Goal: Task Accomplishment & Management: Manage account settings

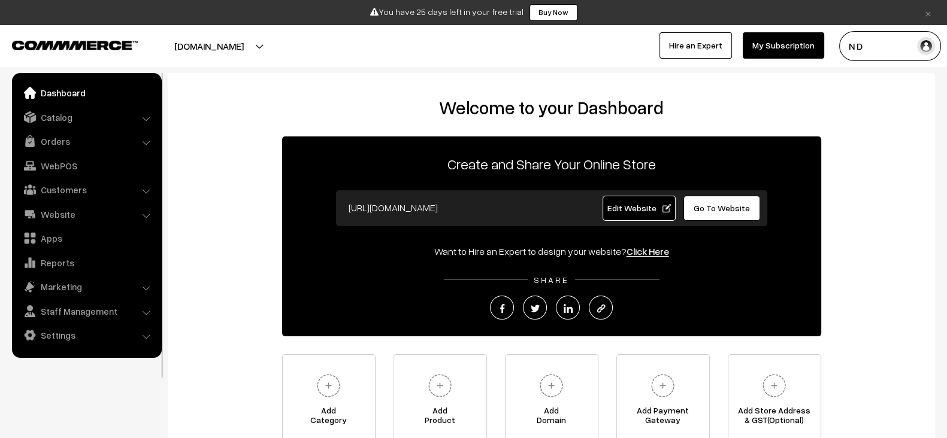
click at [623, 198] on link "Edit Website" at bounding box center [638, 208] width 73 height 25
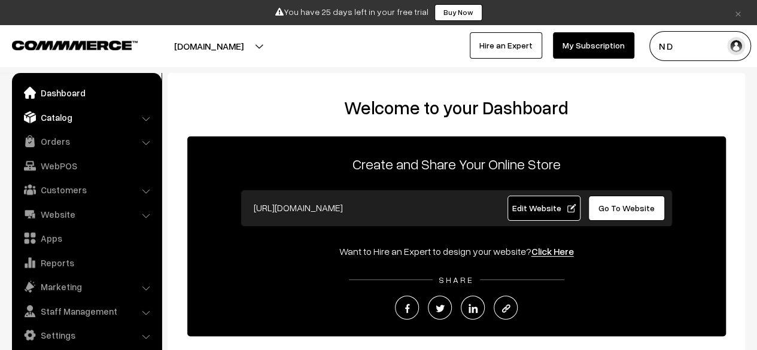
click at [79, 112] on link "Catalog" at bounding box center [86, 118] width 143 height 22
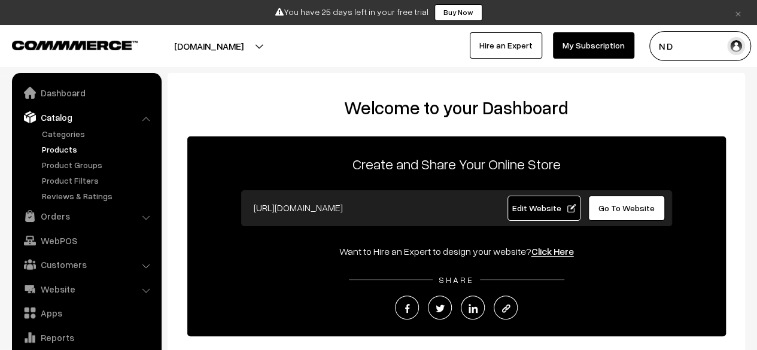
click at [53, 148] on link "Products" at bounding box center [98, 149] width 119 height 13
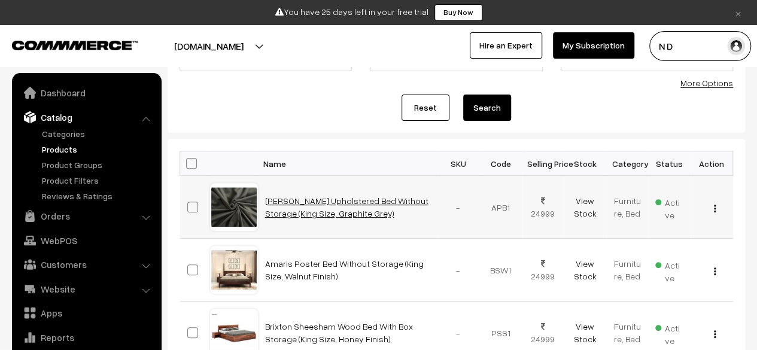
scroll to position [33, 0]
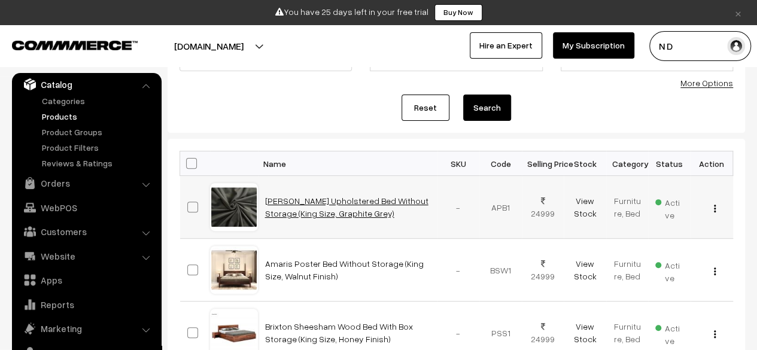
click at [311, 197] on link "[PERSON_NAME] Upholstered Bed Without Storage (King Size, Graphite Grey)" at bounding box center [346, 207] width 163 height 23
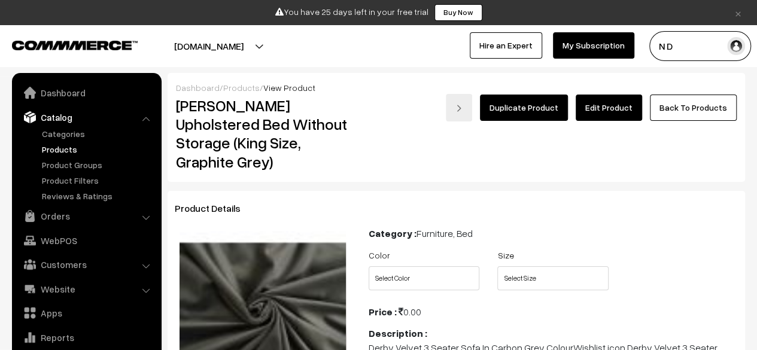
scroll to position [33, 0]
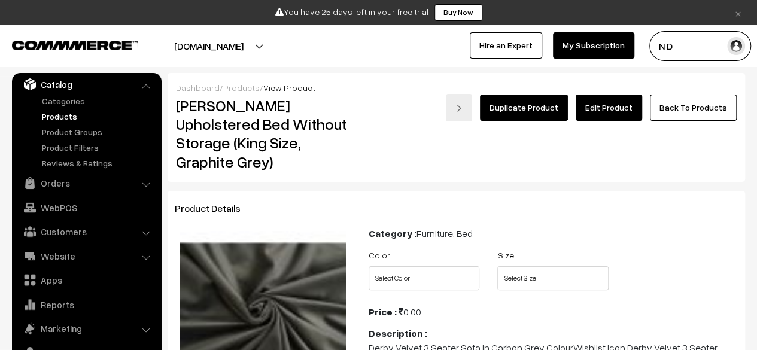
click at [513, 111] on link "Duplicate Product" at bounding box center [524, 108] width 88 height 26
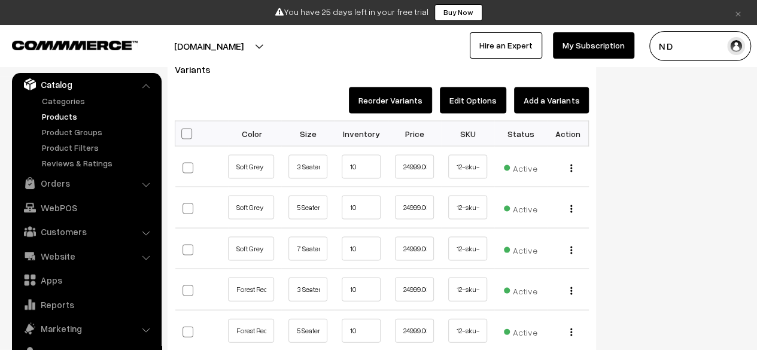
scroll to position [1120, 0]
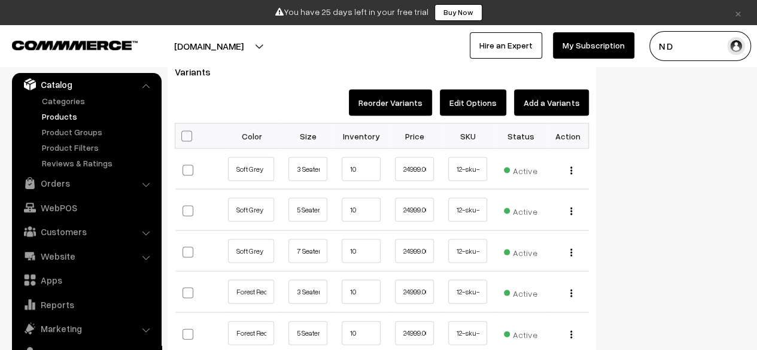
click at [497, 104] on button "Edit Options" at bounding box center [473, 102] width 66 height 26
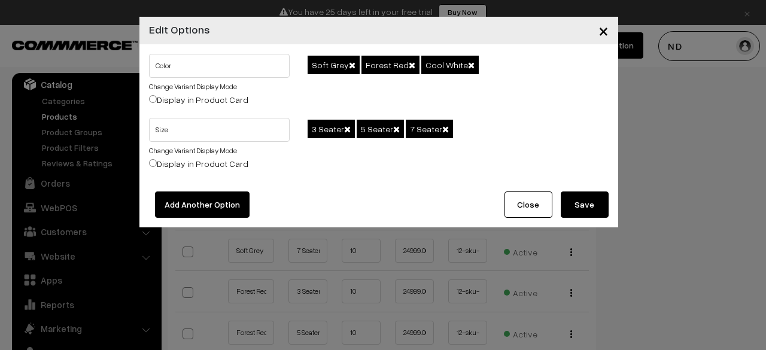
click at [349, 63] on span at bounding box center [352, 65] width 7 height 8
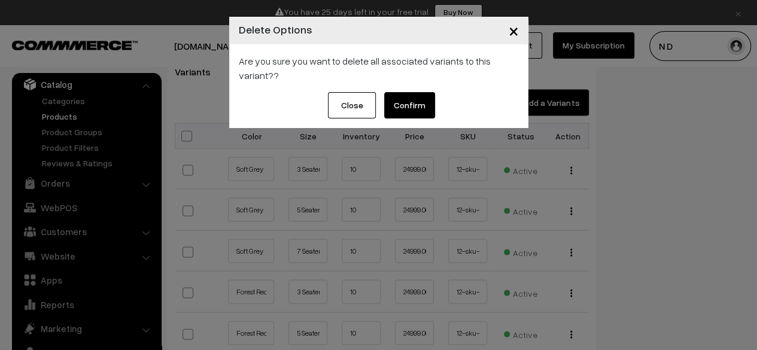
click at [392, 110] on button "Confirm" at bounding box center [409, 105] width 51 height 26
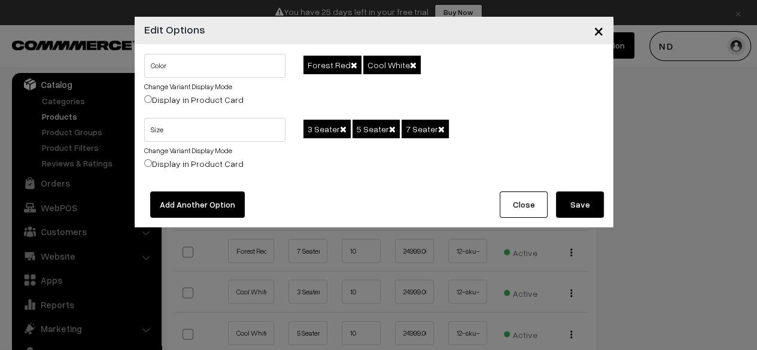
click at [351, 65] on span at bounding box center [354, 65] width 7 height 8
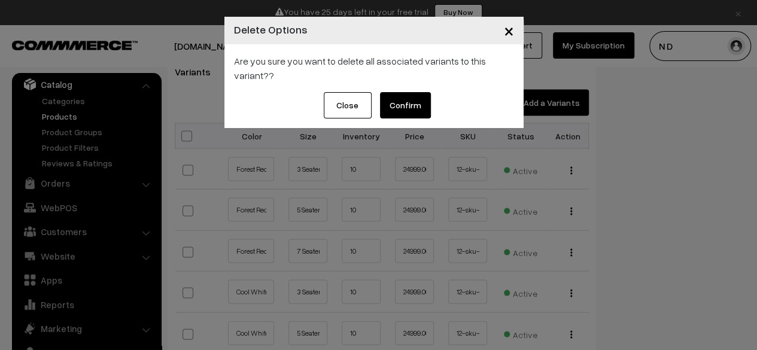
click at [422, 99] on button "Confirm" at bounding box center [405, 105] width 51 height 26
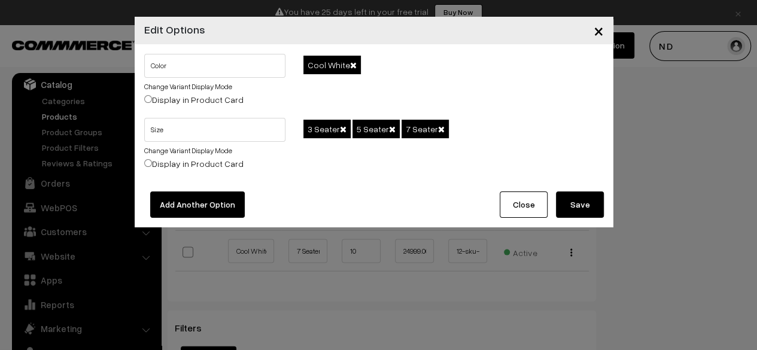
click at [352, 65] on span at bounding box center [353, 65] width 7 height 8
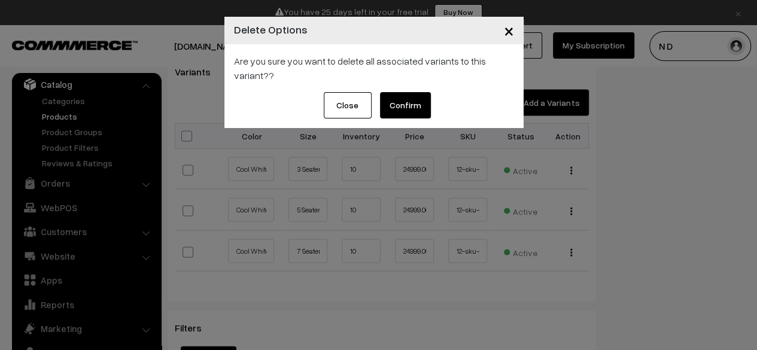
click at [412, 96] on button "Confirm" at bounding box center [405, 105] width 51 height 26
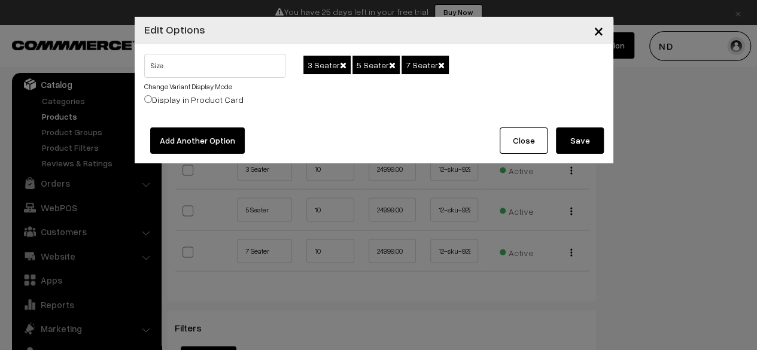
click at [341, 63] on span at bounding box center [343, 65] width 7 height 8
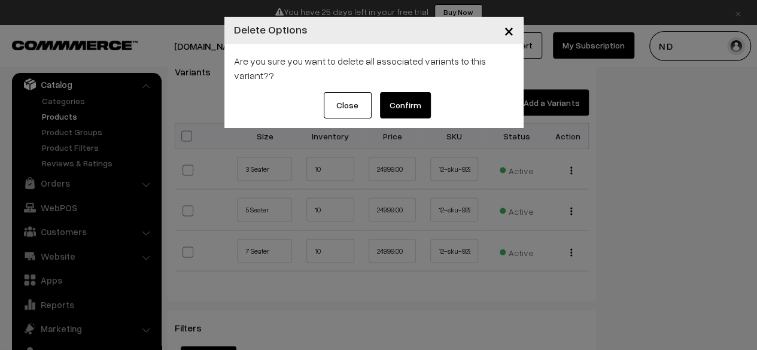
click at [419, 109] on button "Confirm" at bounding box center [405, 105] width 51 height 26
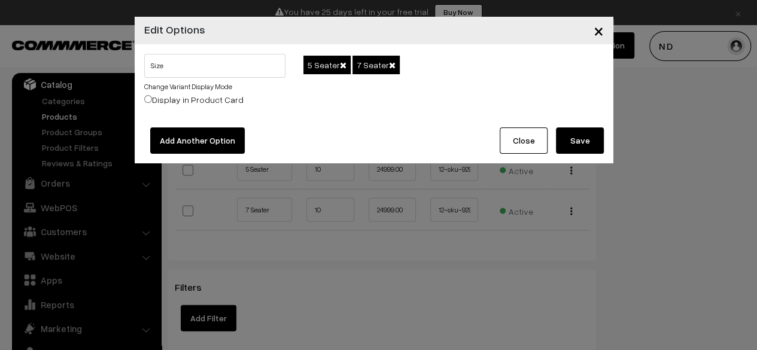
click at [340, 64] on span at bounding box center [343, 65] width 7 height 8
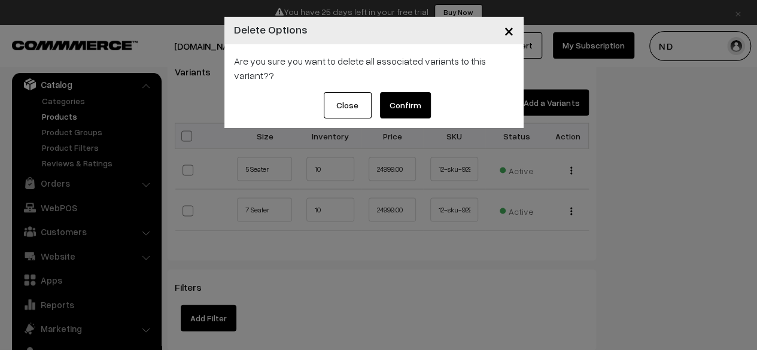
click at [410, 100] on button "Confirm" at bounding box center [405, 105] width 51 height 26
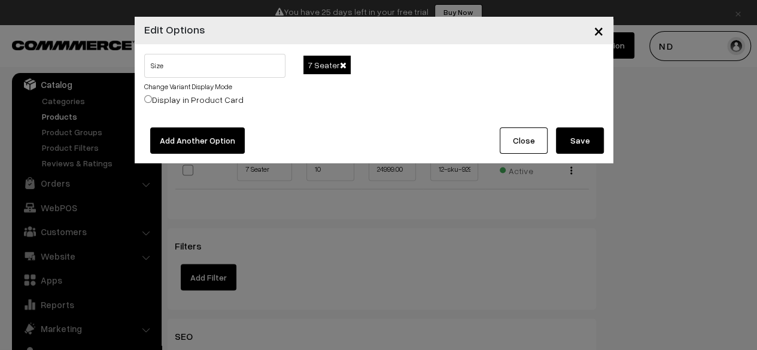
click at [341, 63] on span at bounding box center [343, 65] width 7 height 8
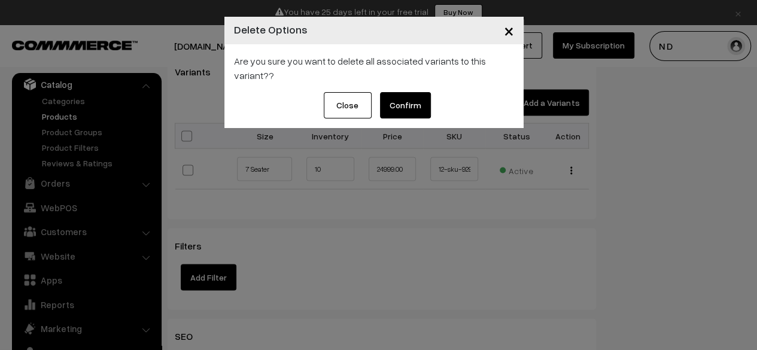
click at [395, 108] on button "Confirm" at bounding box center [405, 105] width 51 height 26
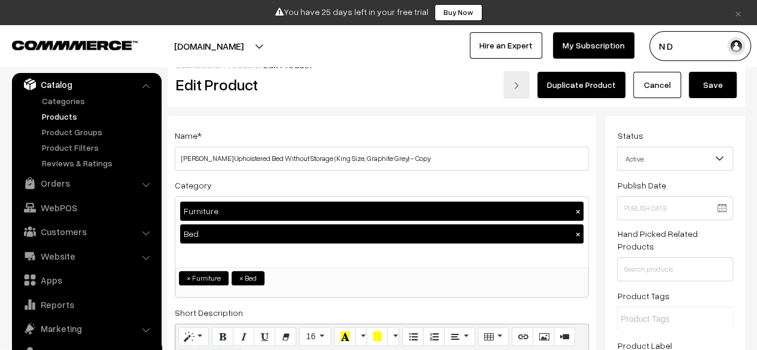
scroll to position [0, 0]
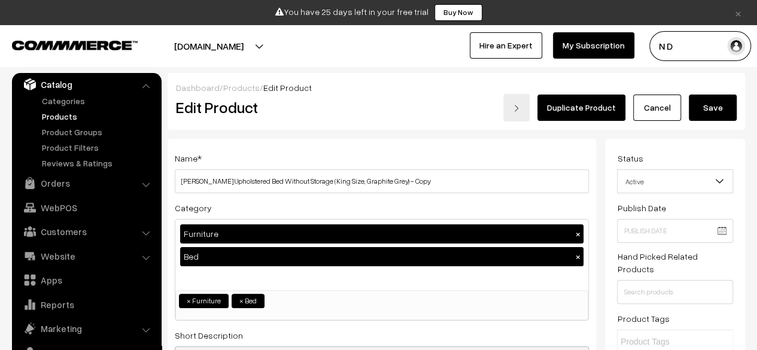
click at [716, 116] on button "Save" at bounding box center [713, 108] width 48 height 26
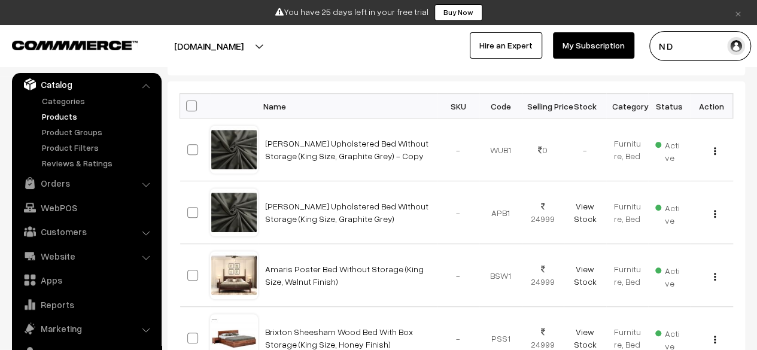
scroll to position [181, 0]
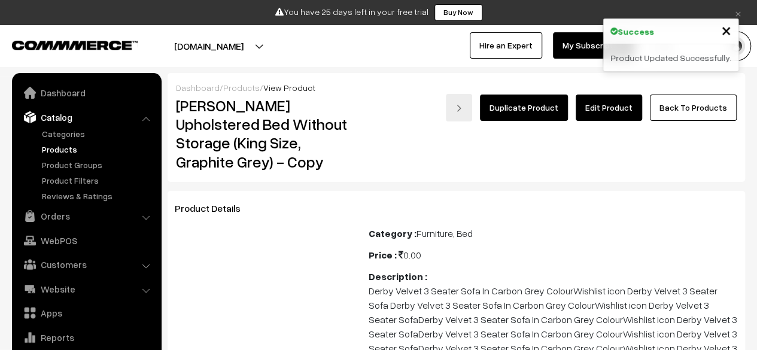
scroll to position [33, 0]
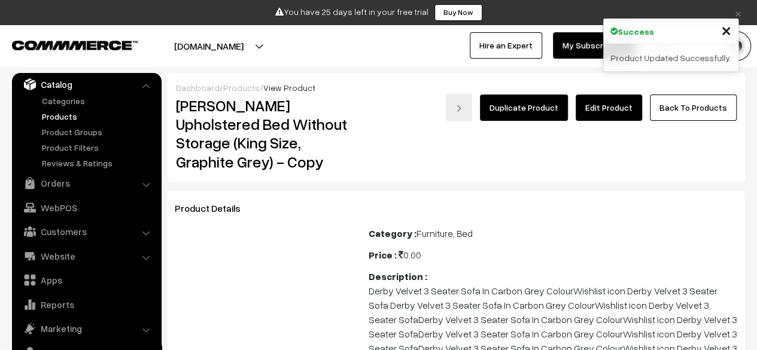
click at [608, 110] on link "Edit Product" at bounding box center [609, 108] width 66 height 26
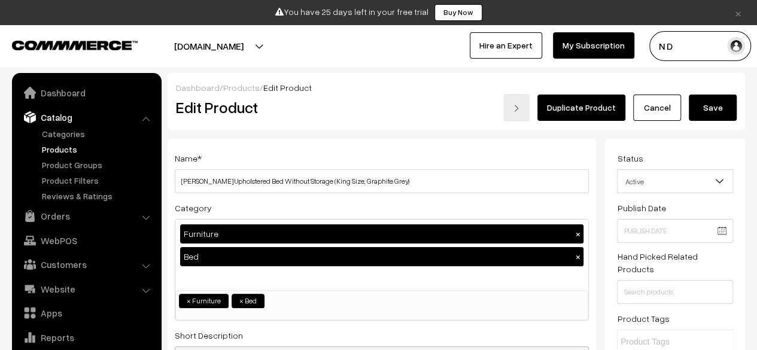
scroll to position [33, 0]
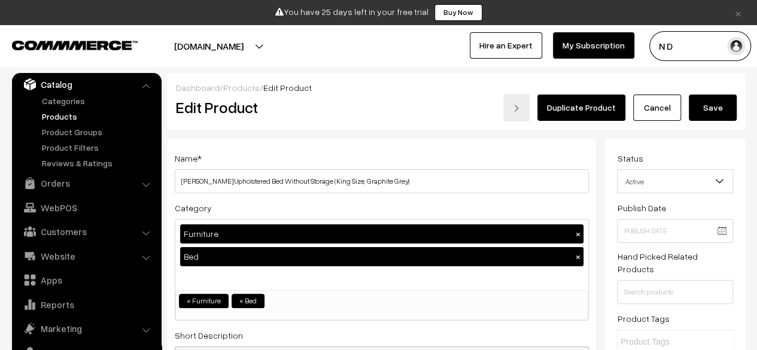
drag, startPoint x: 0, startPoint y: 0, endPoint x: 308, endPoint y: 185, distance: 359.6
click at [308, 185] on input "Wagner Upholstered Bed Without Storage (King Size, Graphite Grey)" at bounding box center [382, 181] width 414 height 24
type input "Wagner Upholstered Bed Without Storage"
click at [716, 108] on button "Save" at bounding box center [713, 108] width 48 height 26
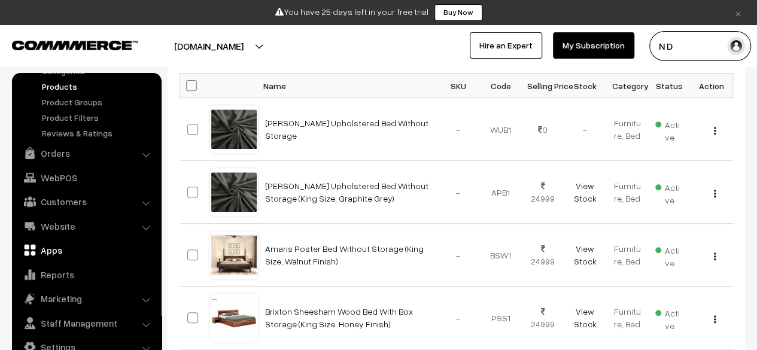
scroll to position [213, 0]
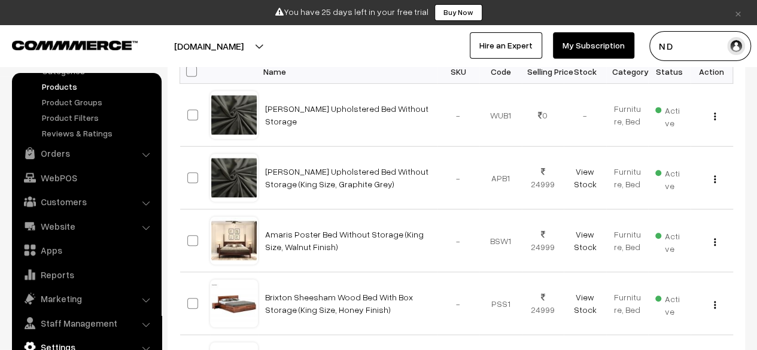
click at [94, 347] on link "Settings" at bounding box center [86, 348] width 143 height 22
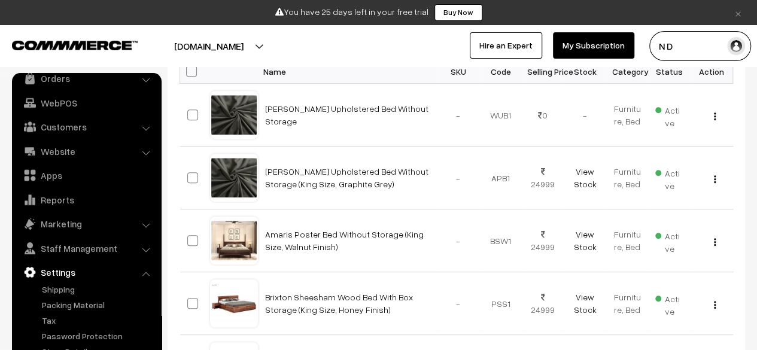
scroll to position [78, 0]
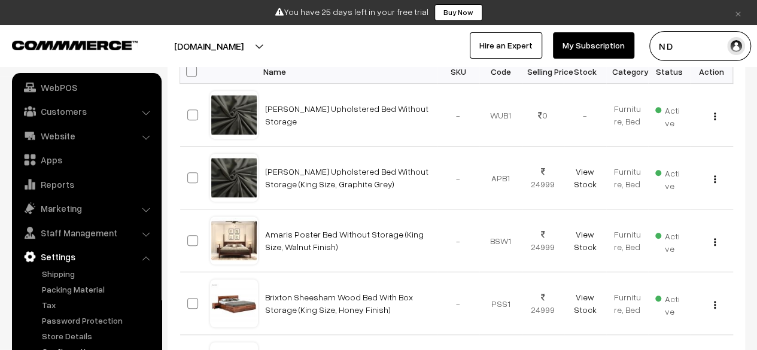
click at [91, 347] on link "Configuration" at bounding box center [98, 351] width 119 height 13
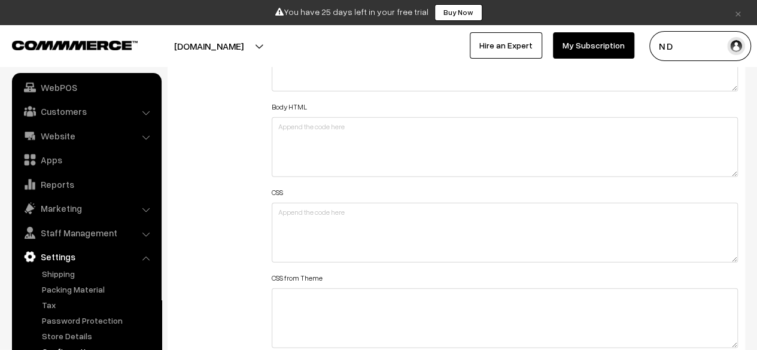
scroll to position [1490, 0]
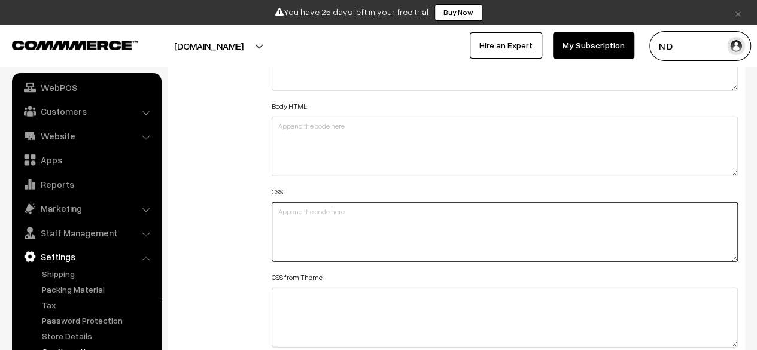
click at [323, 220] on textarea at bounding box center [505, 232] width 466 height 60
paste textarea "#add-to-cart-icon { display: block; }"
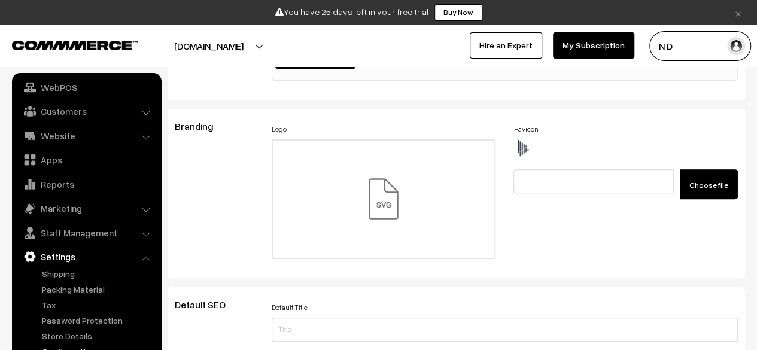
scroll to position [0, 0]
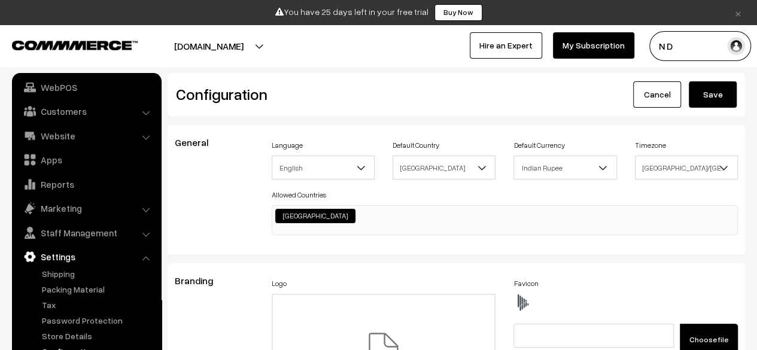
type textarea "#add-to-cart-icon { display: block; }"
click at [728, 93] on button "Save" at bounding box center [713, 94] width 48 height 26
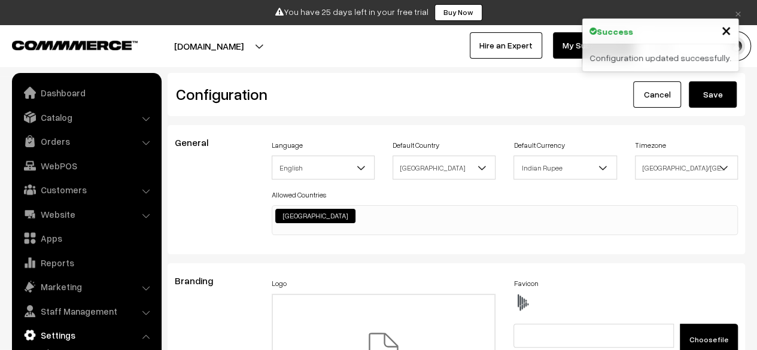
scroll to position [963, 0]
